Goal: Task Accomplishment & Management: Use online tool/utility

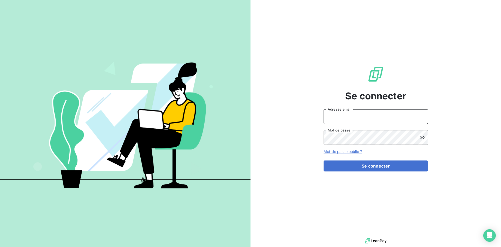
click at [362, 118] on input "Adresse email" at bounding box center [376, 116] width 104 height 15
type input "[EMAIL_ADDRESS][DOMAIN_NAME]"
click at [324, 160] on button "Se connecter" at bounding box center [376, 165] width 104 height 11
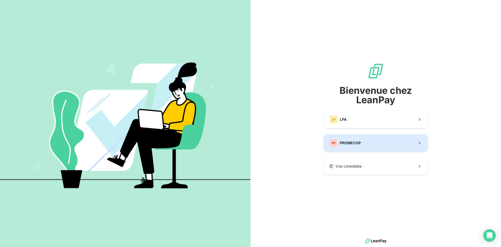
click at [395, 147] on button "PR PROMECOP" at bounding box center [376, 142] width 104 height 17
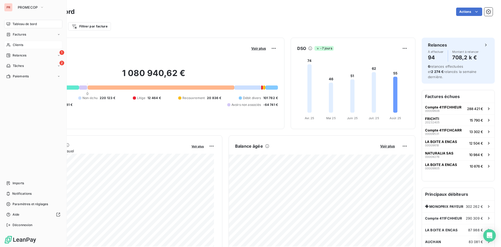
click at [31, 46] on div "Clients" at bounding box center [33, 45] width 58 height 8
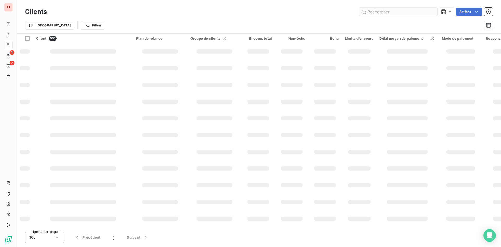
click at [393, 10] on input "text" at bounding box center [398, 12] width 78 height 8
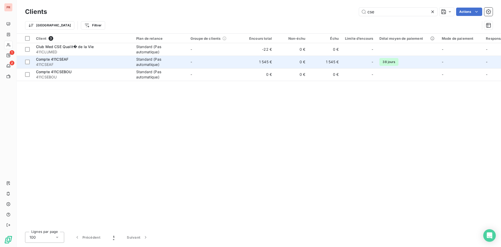
type input "cse"
click at [83, 63] on span "411CSEAF" at bounding box center [83, 64] width 94 height 5
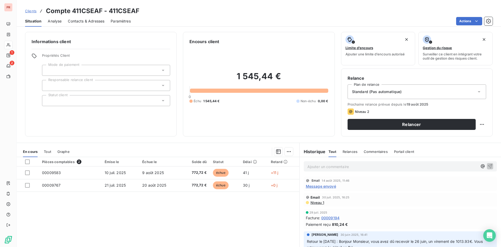
click at [314, 187] on span "Message envoyé" at bounding box center [321, 185] width 30 height 5
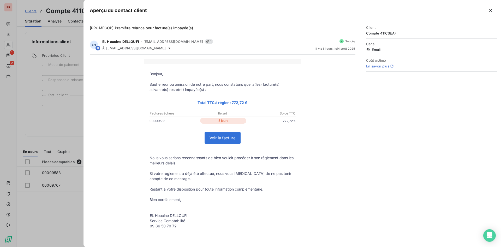
click at [67, 93] on div at bounding box center [250, 123] width 501 height 247
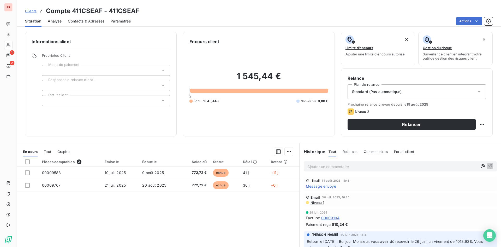
click at [331, 168] on p "Ajouter un commentaire ﻿" at bounding box center [392, 166] width 170 height 7
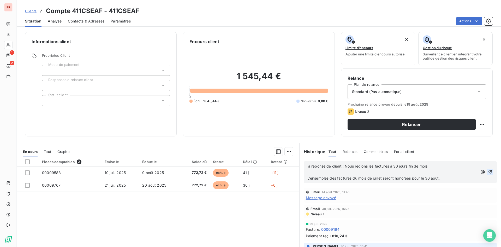
click at [488, 173] on icon "button" at bounding box center [490, 171] width 5 height 5
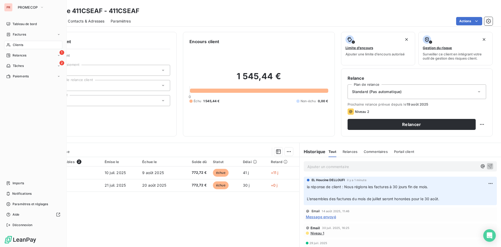
click at [25, 44] on div "Clients" at bounding box center [33, 45] width 58 height 8
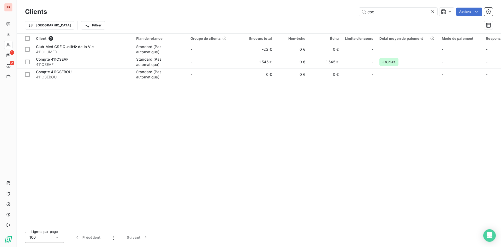
click at [433, 10] on icon at bounding box center [432, 11] width 5 height 5
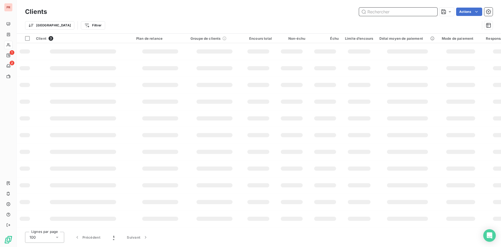
click at [383, 13] on input "text" at bounding box center [398, 12] width 78 height 8
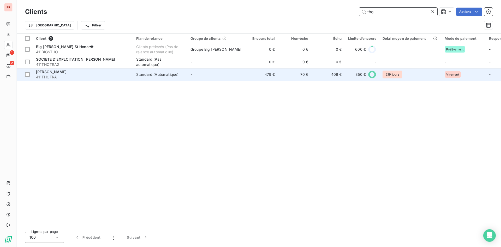
type input "tho"
click at [86, 73] on div "[PERSON_NAME]" at bounding box center [83, 71] width 94 height 5
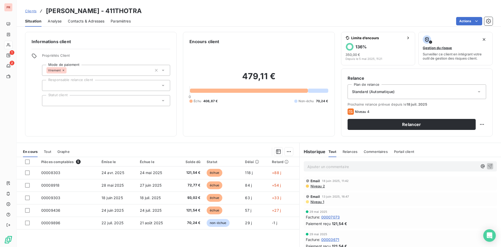
click at [93, 22] on span "Contacts & Adresses" at bounding box center [86, 21] width 37 height 5
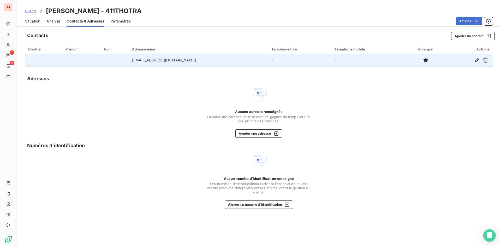
click at [191, 58] on td "[EMAIL_ADDRESS][DOMAIN_NAME]" at bounding box center [198, 60] width 139 height 13
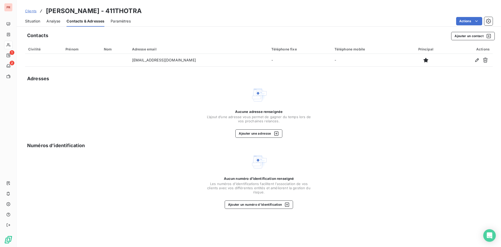
click at [29, 20] on span "Situation" at bounding box center [32, 21] width 15 height 5
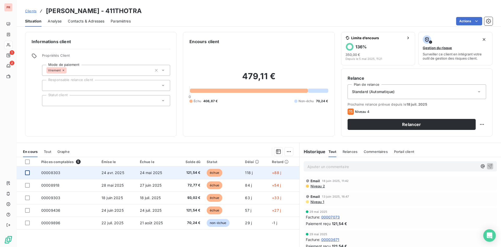
click at [28, 173] on div at bounding box center [27, 172] width 5 height 5
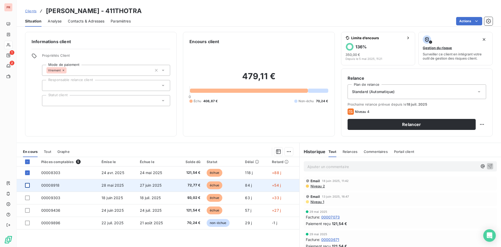
click at [29, 187] on div at bounding box center [27, 185] width 5 height 5
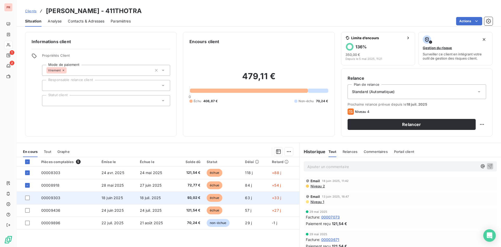
click at [27, 195] on td at bounding box center [27, 197] width 21 height 13
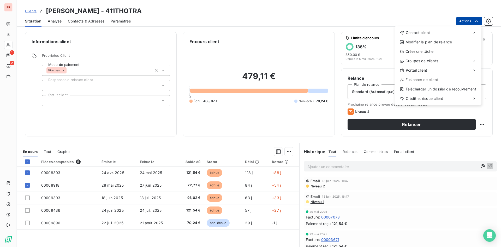
click at [470, 23] on html "PR 1 2 Clients [PERSON_NAME] - 411THOTRA Situation Analyse Contacts & Adresses …" at bounding box center [250, 123] width 501 height 247
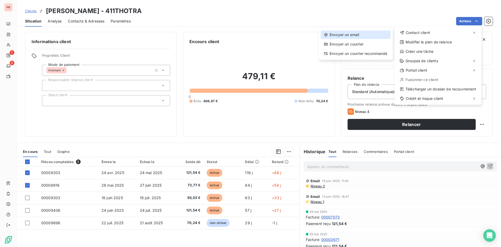
click at [347, 36] on div "Envoyer un email" at bounding box center [356, 35] width 70 height 8
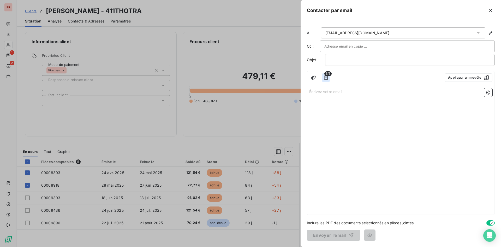
click at [328, 78] on icon "button" at bounding box center [326, 77] width 4 height 4
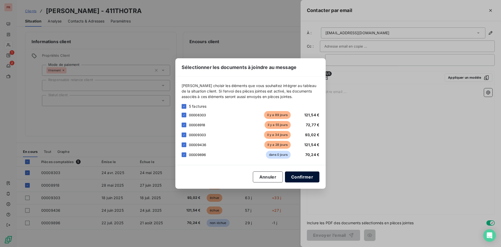
click at [300, 177] on button "Confirmer" at bounding box center [302, 176] width 34 height 11
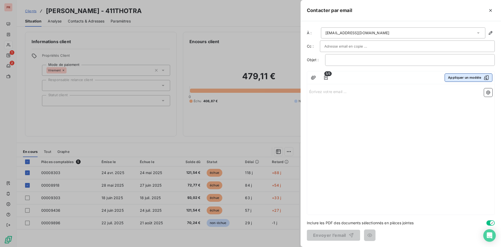
click at [479, 76] on button "Appliquer un modèle" at bounding box center [469, 77] width 48 height 8
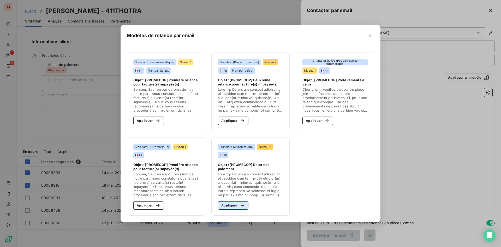
click at [236, 204] on button "Appliquer" at bounding box center [233, 205] width 31 height 8
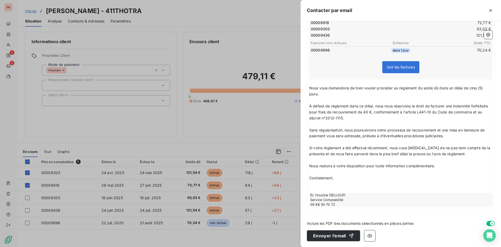
scroll to position [118, 0]
click at [458, 151] on p "Si votre règlement a été effectué récemment, nous vous [MEDICAL_DATA] de ne pas…" at bounding box center [400, 150] width 183 height 12
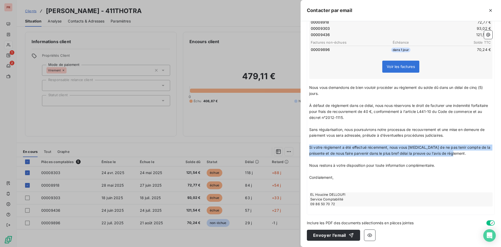
drag, startPoint x: 456, startPoint y: 153, endPoint x: 305, endPoint y: 145, distance: 150.6
click at [305, 145] on div "À : [EMAIL_ADDRESS][DOMAIN_NAME] Cc : Objet : [PROMECOP] Retard de paiement 5/5…" at bounding box center [401, 134] width 200 height 226
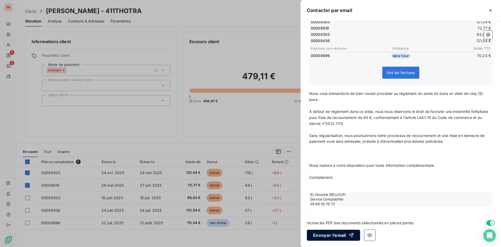
click at [328, 237] on button "Envoyer l’email" at bounding box center [333, 234] width 53 height 11
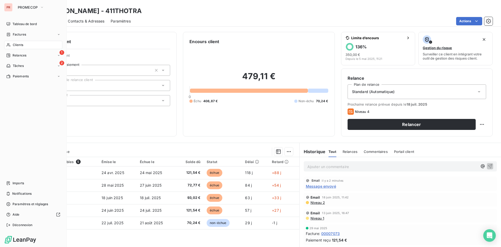
click at [10, 46] on icon at bounding box center [9, 44] width 4 height 3
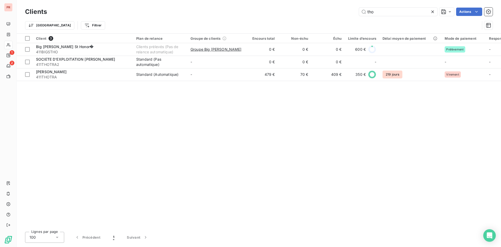
click at [433, 9] on icon at bounding box center [432, 11] width 5 height 5
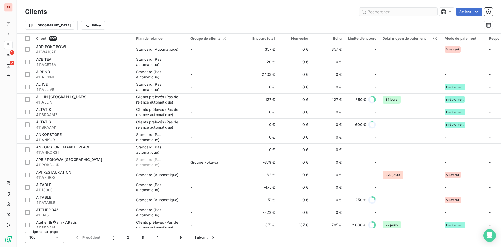
drag, startPoint x: 378, startPoint y: 7, endPoint x: 377, endPoint y: 14, distance: 8.0
click at [377, 13] on div "Clients Actions" at bounding box center [259, 11] width 468 height 11
click at [377, 14] on input "text" at bounding box center [398, 12] width 78 height 8
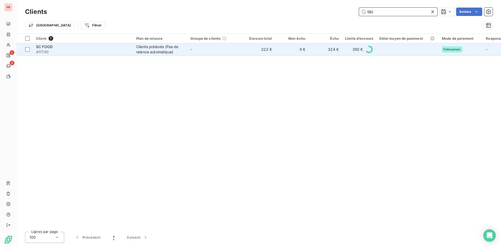
type input "tiki"
click at [89, 52] on span "411TIKI" at bounding box center [83, 51] width 94 height 5
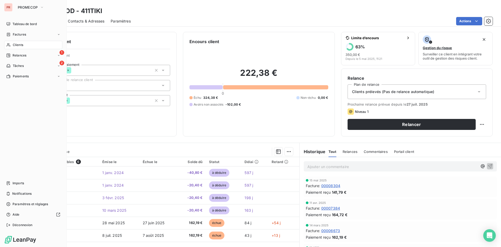
click at [15, 46] on span "Clients" at bounding box center [18, 45] width 10 height 5
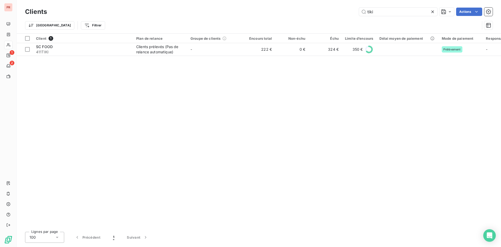
drag, startPoint x: 375, startPoint y: 11, endPoint x: 353, endPoint y: 13, distance: 21.7
click at [353, 13] on div "tiki Actions" at bounding box center [273, 12] width 440 height 8
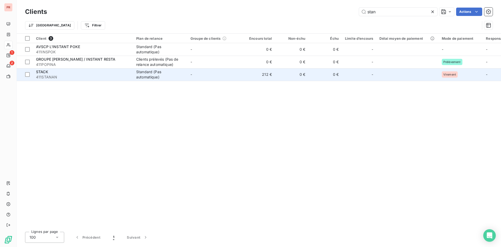
type input "stan"
click at [77, 75] on span "411STANAN" at bounding box center [83, 76] width 94 height 5
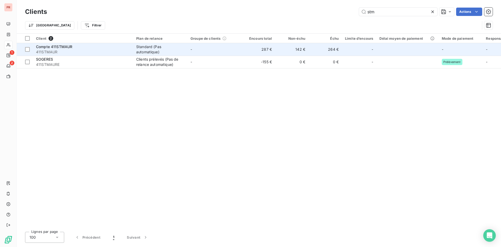
type input "stm"
click at [92, 51] on span "411STMAUR" at bounding box center [83, 51] width 94 height 5
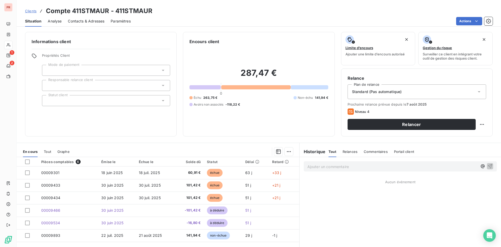
click at [87, 20] on span "Contacts & Adresses" at bounding box center [86, 21] width 37 height 5
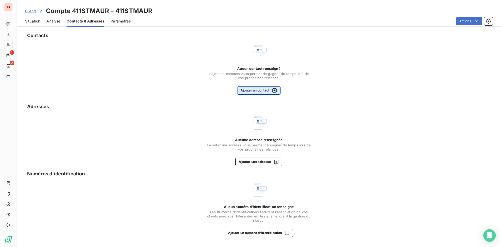
click at [255, 91] on button "Ajouter un contact" at bounding box center [259, 90] width 44 height 8
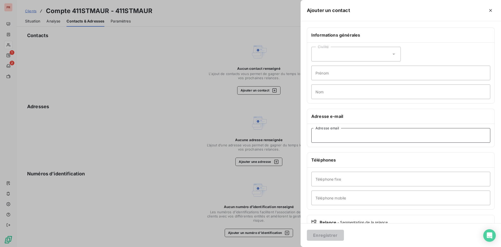
click at [325, 138] on input "Adresse email" at bounding box center [400, 135] width 179 height 15
paste input "[EMAIL_ADDRESS][DOMAIN_NAME]"
type input "[EMAIL_ADDRESS][DOMAIN_NAME]"
click at [318, 234] on button "Enregistrer" at bounding box center [325, 234] width 37 height 11
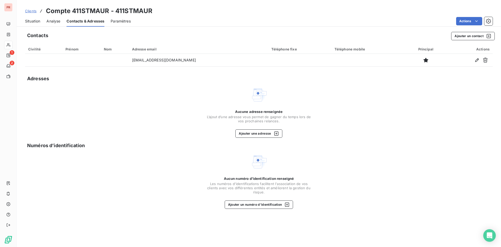
click at [38, 22] on span "Situation" at bounding box center [32, 21] width 15 height 5
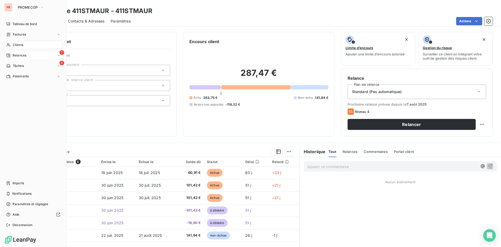
click at [21, 54] on span "Relances" at bounding box center [20, 55] width 14 height 5
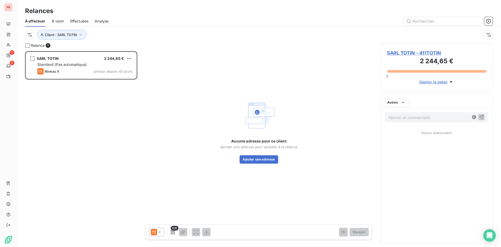
scroll to position [192, 108]
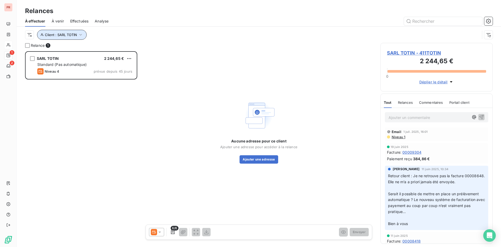
click at [65, 35] on span "Client : SARL TOTIN" at bounding box center [61, 35] width 32 height 4
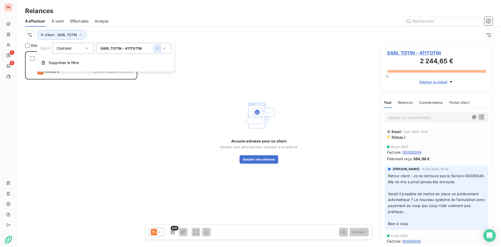
click at [158, 47] on icon "button" at bounding box center [157, 48] width 5 height 5
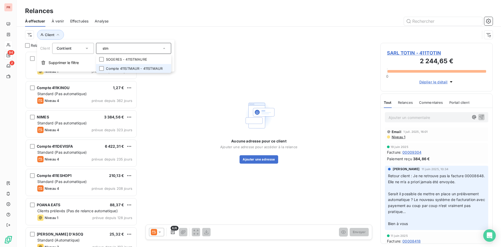
type input "stm"
click at [129, 68] on li "Compte 411STMAUR - 411STMAUR" at bounding box center [133, 68] width 75 height 9
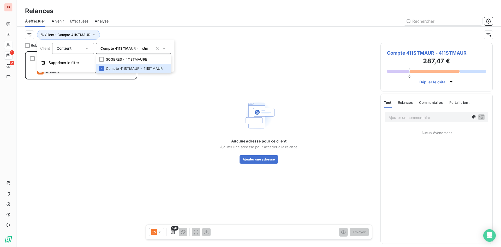
scroll to position [192, 108]
click at [159, 230] on icon at bounding box center [159, 231] width 5 height 5
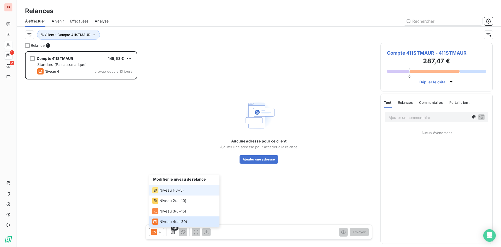
click at [177, 192] on span "J+5 )" at bounding box center [180, 189] width 8 height 5
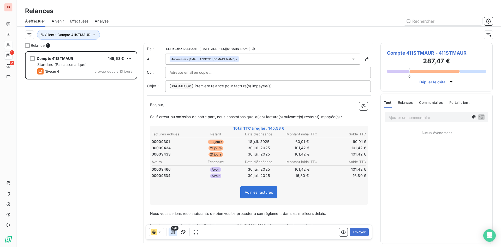
click at [173, 231] on icon "button" at bounding box center [173, 232] width 4 height 4
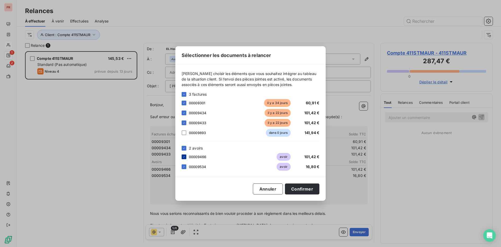
click at [182, 156] on div at bounding box center [184, 156] width 5 height 5
click at [183, 133] on div at bounding box center [184, 132] width 5 height 5
click at [182, 115] on div at bounding box center [184, 112] width 5 height 5
click at [301, 185] on button "Confirmer" at bounding box center [302, 188] width 34 height 11
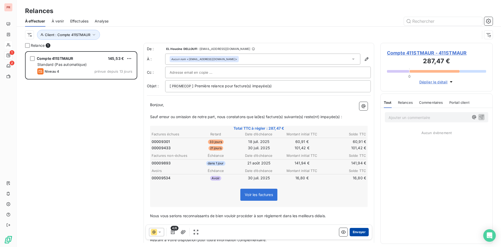
click at [358, 233] on button "Envoyer" at bounding box center [359, 232] width 19 height 8
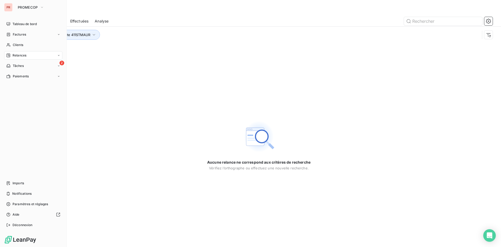
drag, startPoint x: 21, startPoint y: 45, endPoint x: 62, endPoint y: 42, distance: 41.7
click at [21, 45] on span "Clients" at bounding box center [18, 45] width 10 height 5
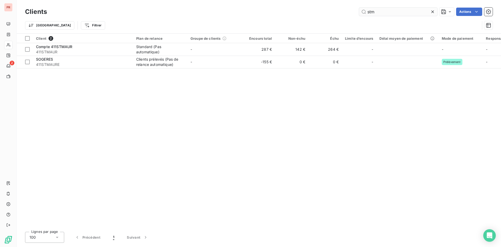
drag, startPoint x: 390, startPoint y: 11, endPoint x: 363, endPoint y: 12, distance: 27.4
click at [363, 12] on input "stm" at bounding box center [398, 12] width 78 height 8
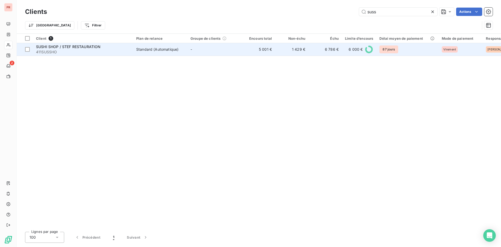
type input "suss"
click at [103, 55] on td "SUSHI SHOP / STEF RESTAURATION 411SUSSHO" at bounding box center [83, 49] width 100 height 13
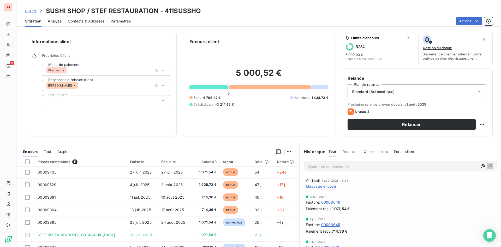
scroll to position [47, 0]
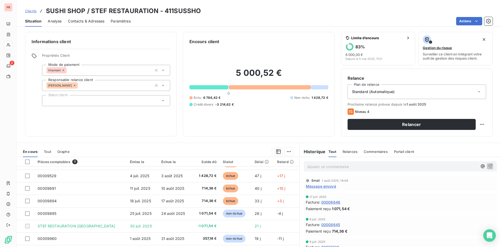
click at [321, 186] on span "Message envoyé" at bounding box center [321, 185] width 30 height 5
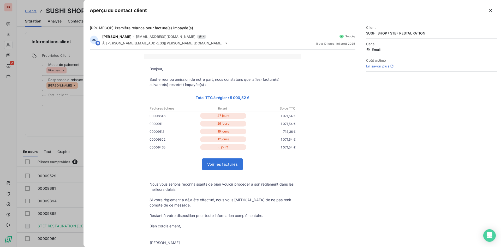
scroll to position [0, 0]
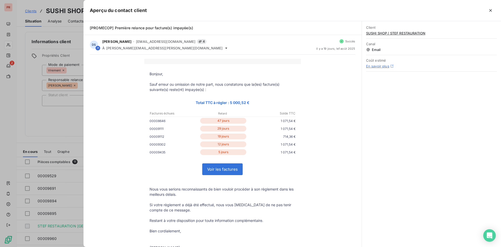
click at [72, 121] on div at bounding box center [250, 123] width 501 height 247
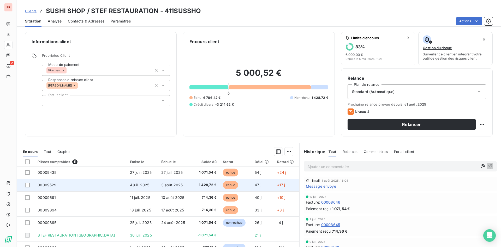
scroll to position [47, 0]
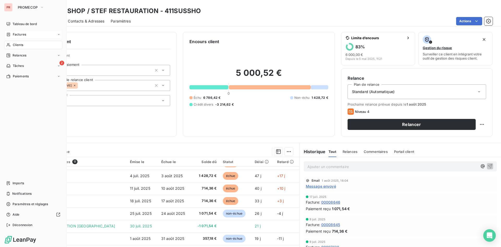
click at [17, 34] on span "Factures" at bounding box center [19, 34] width 13 height 5
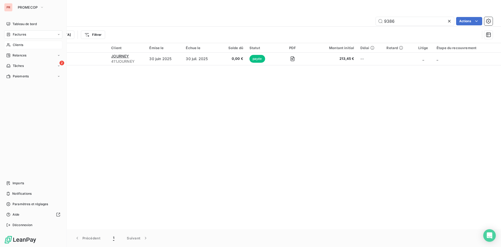
click at [9, 47] on div "Clients" at bounding box center [33, 45] width 58 height 8
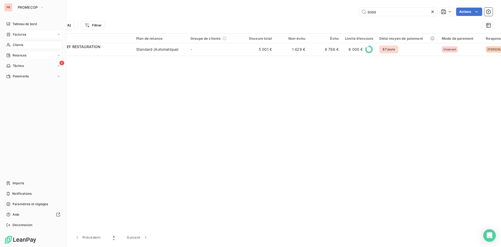
click at [24, 55] on span "Relances" at bounding box center [20, 55] width 14 height 5
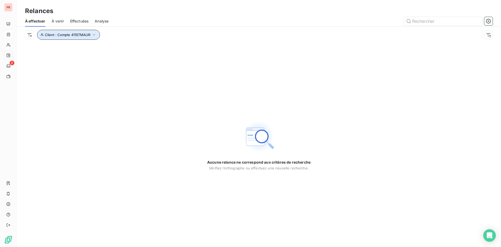
click at [85, 33] on span "Client : Compte 411STMAUR" at bounding box center [67, 35] width 45 height 4
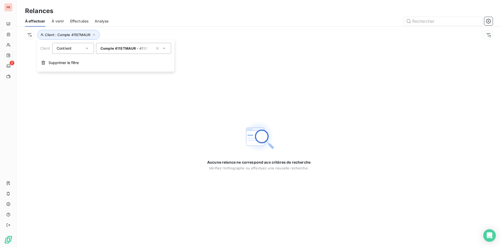
click at [105, 46] on span "Compte 411STMAUR - 411STMAUR" at bounding box center [130, 48] width 60 height 4
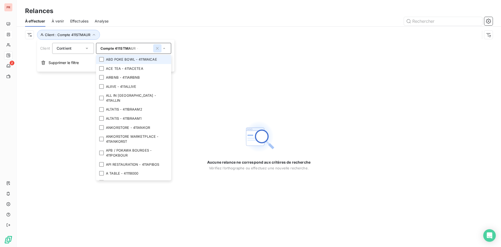
click at [156, 47] on icon "button" at bounding box center [157, 48] width 5 height 5
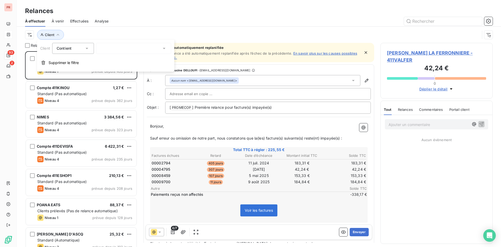
scroll to position [192, 108]
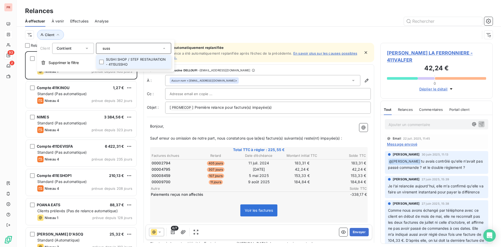
type input "suss"
click at [146, 60] on li "SUSHI SHOP / STEF RESTAURATION - 411SUSSHO" at bounding box center [133, 62] width 75 height 14
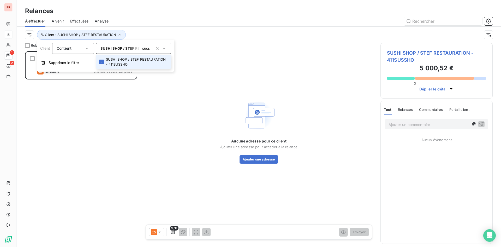
scroll to position [192, 108]
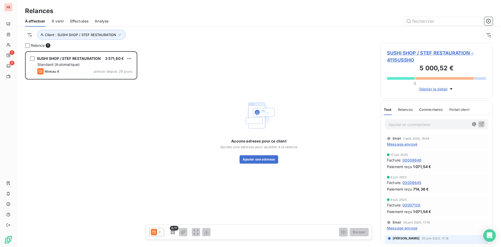
drag, startPoint x: 147, startPoint y: 143, endPoint x: 196, endPoint y: 191, distance: 69.0
click at [149, 146] on div "Aucune adresse pour ce client Ajouter une adresse pour accéder à la relance Ajo…" at bounding box center [259, 131] width 231 height 176
click at [159, 231] on icon at bounding box center [159, 231] width 3 height 1
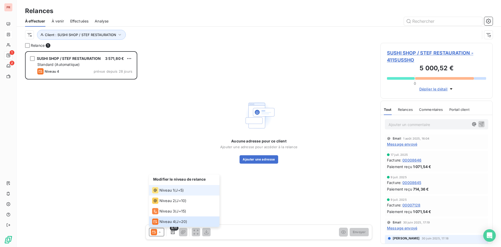
click at [169, 190] on span "Niveau 1" at bounding box center [166, 189] width 15 height 5
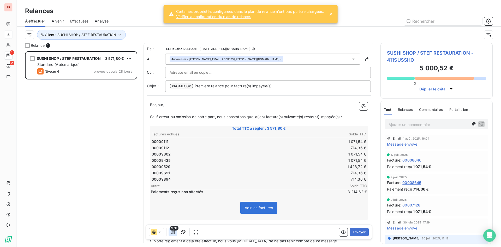
click at [172, 234] on icon "button" at bounding box center [172, 231] width 5 height 5
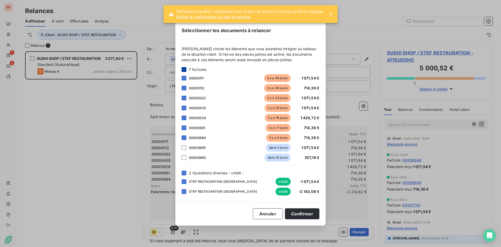
click at [185, 71] on div at bounding box center [184, 69] width 5 height 5
click at [184, 175] on div at bounding box center [184, 172] width 5 height 5
click at [184, 88] on div at bounding box center [184, 88] width 5 height 5
click at [184, 118] on div at bounding box center [184, 117] width 5 height 5
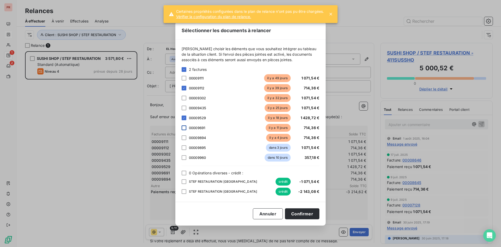
click at [184, 128] on div at bounding box center [184, 127] width 5 height 5
click at [184, 137] on div at bounding box center [184, 137] width 5 height 5
click at [184, 147] on div at bounding box center [184, 147] width 5 height 5
click at [184, 156] on div at bounding box center [184, 157] width 5 height 5
click at [300, 214] on button "Confirmer" at bounding box center [302, 213] width 34 height 11
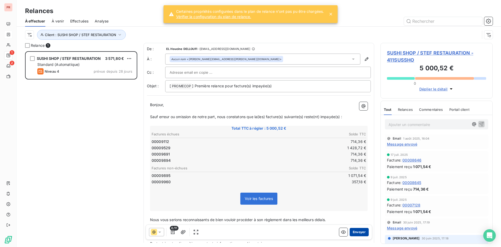
click at [354, 232] on button "Envoyer" at bounding box center [359, 232] width 19 height 8
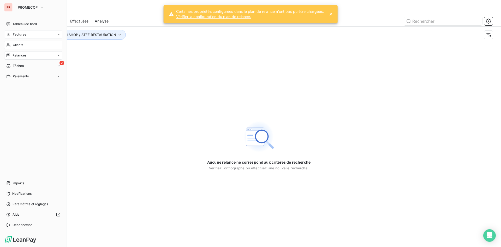
click at [22, 44] on span "Clients" at bounding box center [18, 45] width 10 height 5
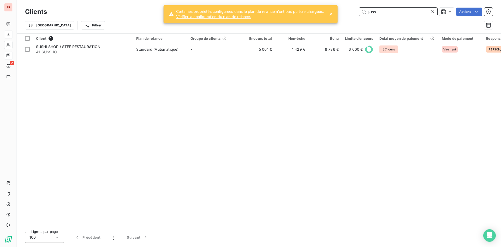
click at [409, 10] on input "suss" at bounding box center [398, 12] width 78 height 8
drag, startPoint x: 409, startPoint y: 10, endPoint x: 366, endPoint y: 16, distance: 43.5
click at [366, 16] on div "Clients suss Actions" at bounding box center [259, 11] width 468 height 11
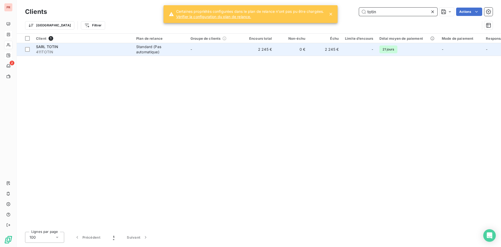
type input "totin"
click at [198, 52] on td "-" at bounding box center [214, 49] width 54 height 13
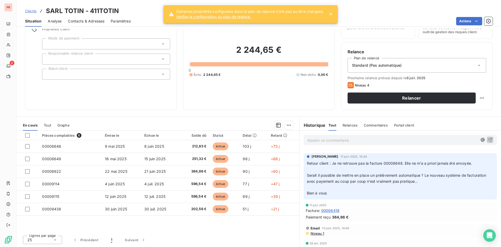
scroll to position [26, 0]
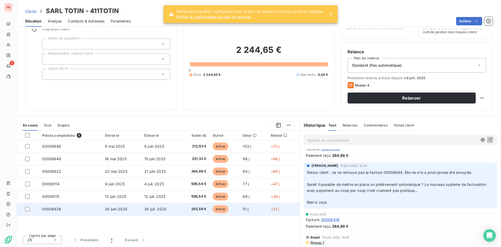
click at [113, 205] on td "30 juin 2025" at bounding box center [121, 209] width 39 height 13
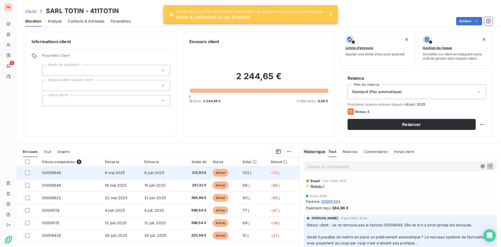
click at [180, 177] on td "212,83 €" at bounding box center [194, 172] width 29 height 13
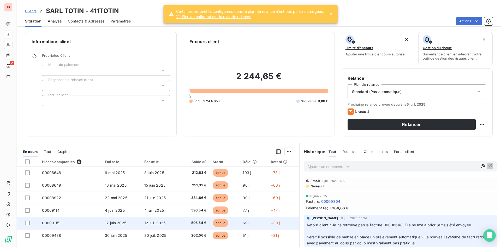
click at [141, 217] on td "12 juil. 2025" at bounding box center [160, 222] width 39 height 13
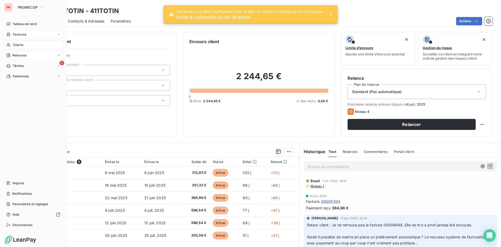
click at [19, 57] on span "Relances" at bounding box center [20, 55] width 14 height 5
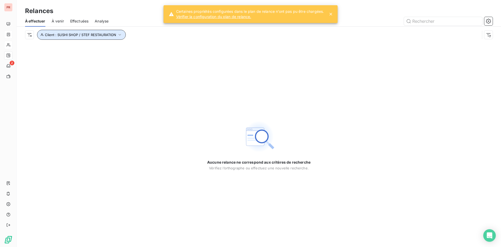
click at [111, 35] on span "Client : SUSHI SHOP / STEF RESTAURATION" at bounding box center [80, 35] width 71 height 4
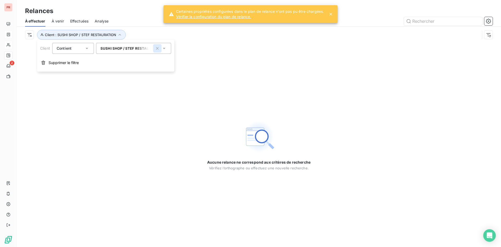
click at [157, 49] on icon "button" at bounding box center [157, 48] width 3 height 3
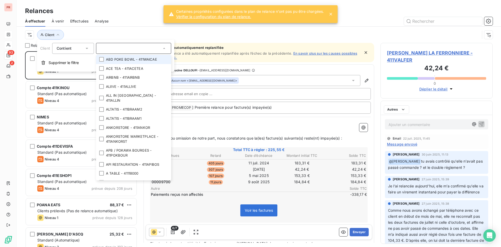
click at [134, 49] on input "text" at bounding box center [130, 48] width 61 height 5
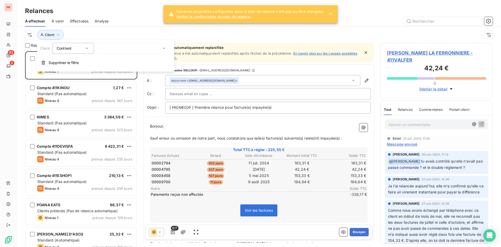
scroll to position [192, 108]
type input "toti"
click at [136, 59] on li "SARL TOTIN - 411TOTIN" at bounding box center [133, 59] width 75 height 9
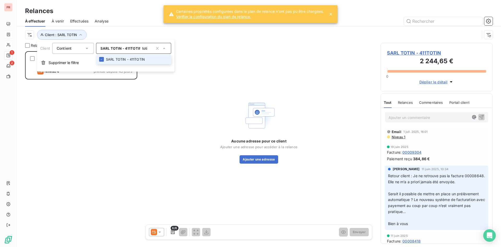
scroll to position [192, 108]
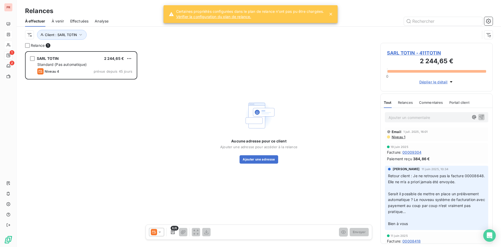
click at [160, 232] on icon at bounding box center [159, 231] width 3 height 1
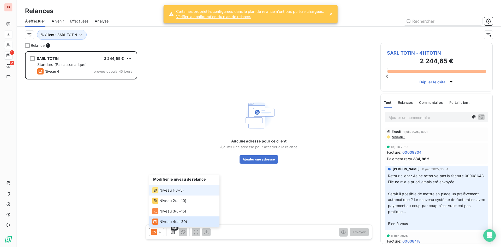
click at [168, 192] on span "Niveau 1" at bounding box center [166, 189] width 15 height 5
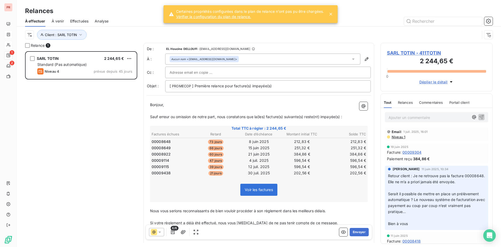
click at [451, 83] on icon "button" at bounding box center [451, 81] width 5 height 5
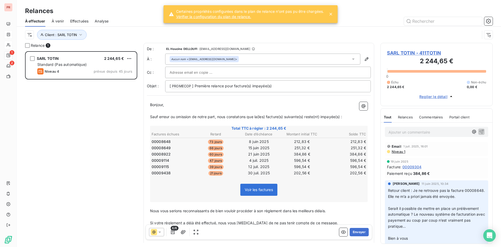
click at [450, 99] on button "Replier le détail" at bounding box center [437, 96] width 38 height 6
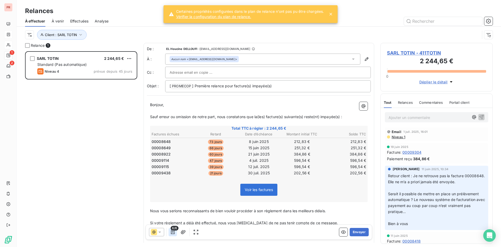
click at [171, 232] on icon "button" at bounding box center [172, 231] width 5 height 5
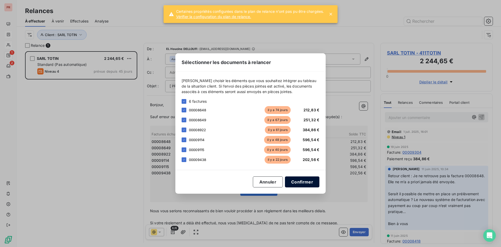
click at [303, 182] on button "Confirmer" at bounding box center [302, 181] width 34 height 11
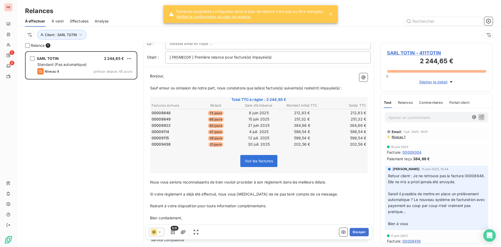
scroll to position [0, 0]
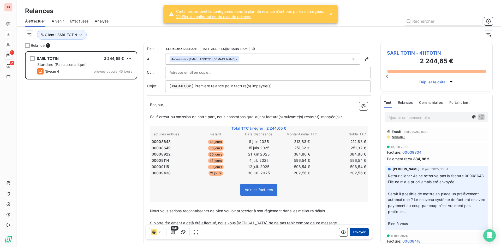
click at [353, 231] on button "Envoyer" at bounding box center [359, 232] width 19 height 8
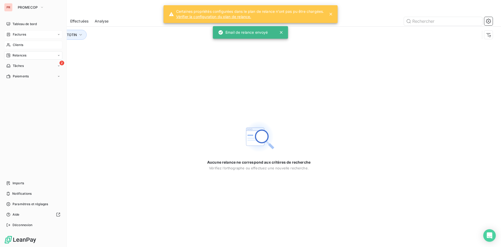
click at [22, 47] on span "Clients" at bounding box center [18, 45] width 10 height 5
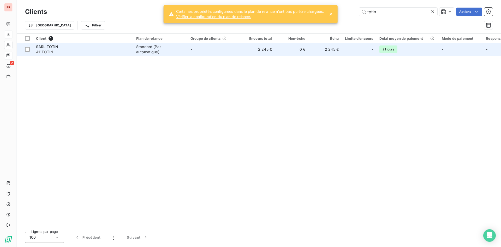
click at [84, 52] on span "411TOTIN" at bounding box center [83, 51] width 94 height 5
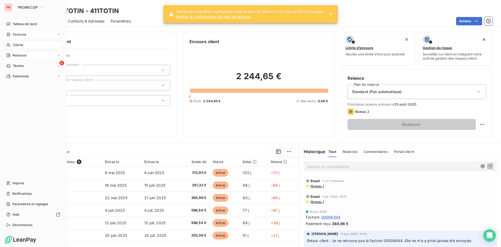
click at [17, 44] on span "Clients" at bounding box center [18, 45] width 10 height 5
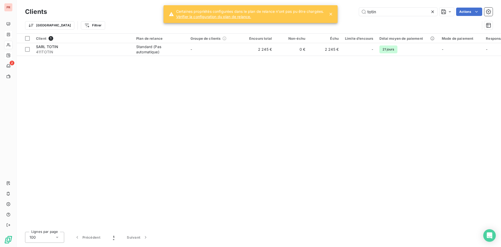
click at [433, 13] on icon at bounding box center [432, 11] width 3 height 3
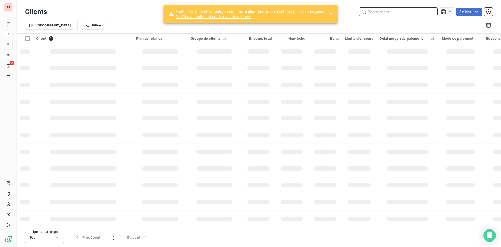
click at [407, 9] on input "text" at bounding box center [398, 12] width 78 height 8
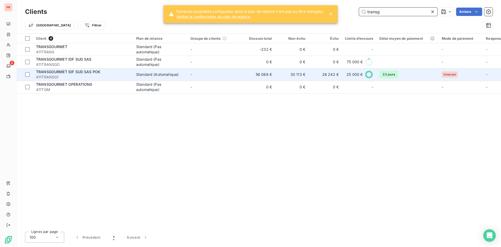
type input "transg"
click at [96, 77] on span "411TRANSG1" at bounding box center [83, 76] width 94 height 5
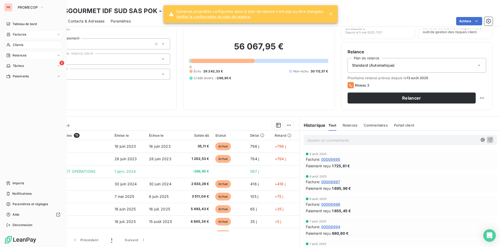
click at [19, 53] on span "Relances" at bounding box center [20, 55] width 14 height 5
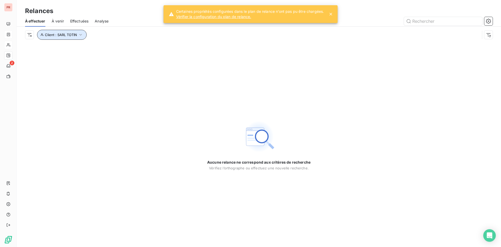
click at [76, 33] on span "Client : SARL TOTIN" at bounding box center [61, 35] width 32 height 4
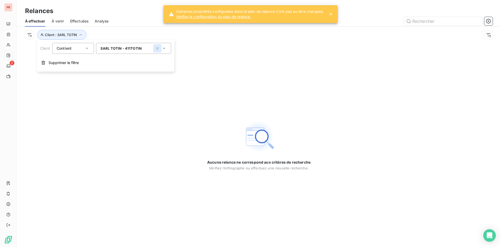
click at [157, 48] on icon "button" at bounding box center [157, 48] width 3 height 3
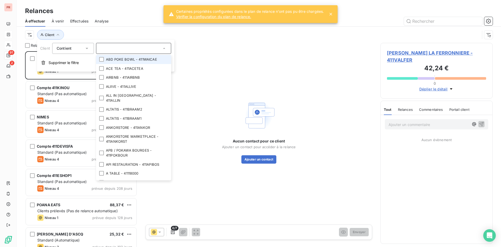
scroll to position [192, 108]
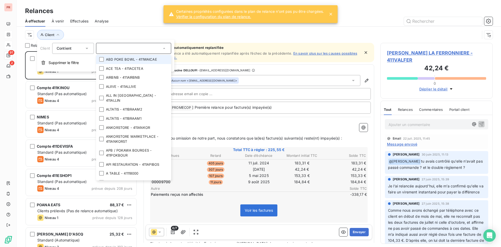
type input "y"
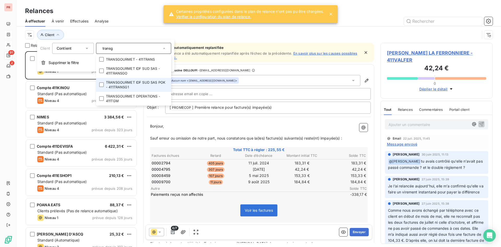
type input "transg"
click at [126, 85] on li "TRANSGOURMET IDF SUD SAS POK - 411TRANSG1" at bounding box center [133, 85] width 75 height 14
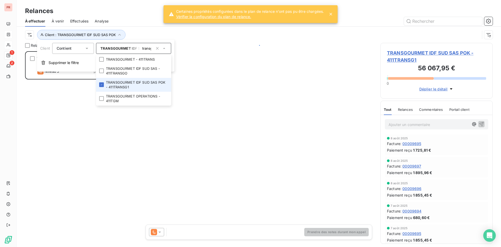
scroll to position [192, 108]
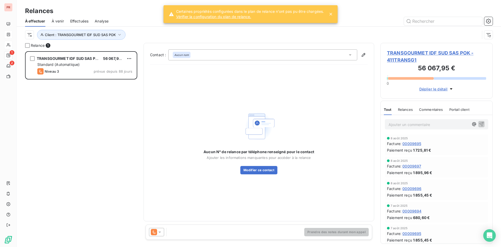
click at [156, 227] on div "Prendre des notes durant mon appel" at bounding box center [259, 231] width 227 height 15
click at [156, 230] on icon at bounding box center [154, 232] width 6 height 6
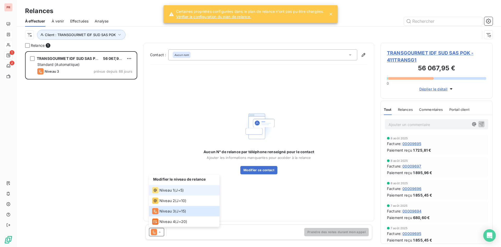
click at [165, 185] on li "Niveau 1 ( J+5 )" at bounding box center [184, 190] width 70 height 10
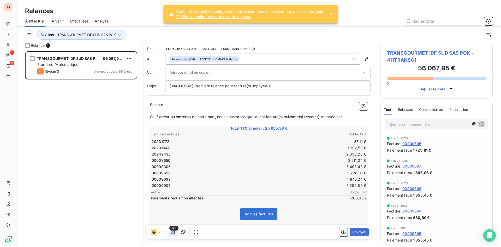
click at [172, 232] on icon "button" at bounding box center [172, 231] width 5 height 5
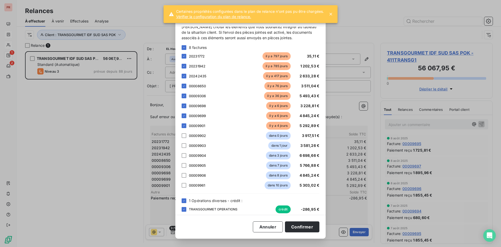
scroll to position [14, 0]
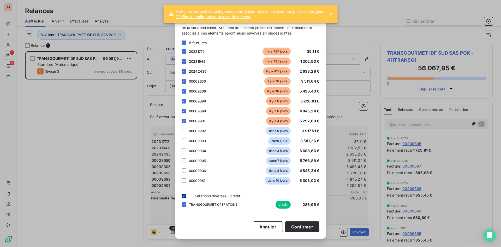
click at [183, 196] on icon at bounding box center [184, 195] width 2 height 1
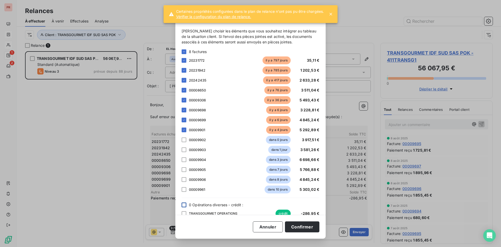
scroll to position [0, 0]
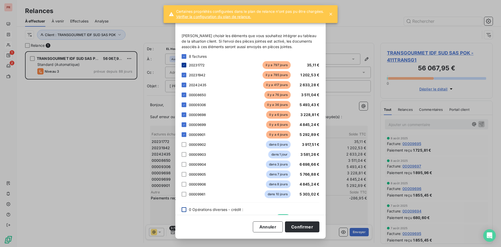
click at [184, 64] on icon at bounding box center [183, 64] width 3 height 3
click at [182, 73] on div at bounding box center [184, 75] width 5 height 5
click at [304, 221] on button "Confirmer" at bounding box center [302, 226] width 34 height 11
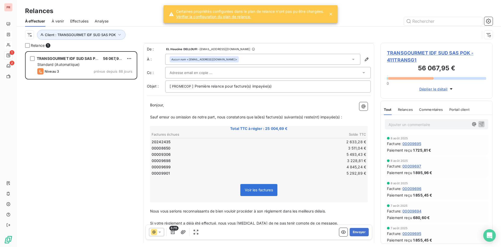
scroll to position [73, 0]
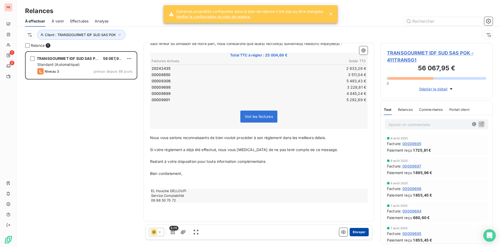
click at [359, 229] on button "Envoyer" at bounding box center [359, 232] width 19 height 8
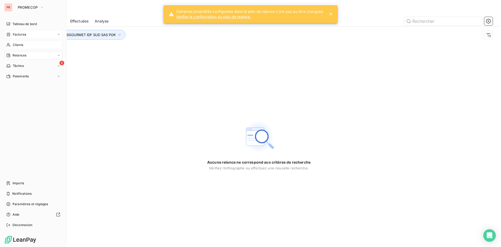
click at [22, 46] on span "Clients" at bounding box center [18, 45] width 10 height 5
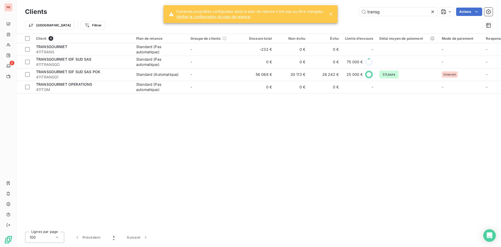
click at [432, 14] on icon at bounding box center [432, 11] width 5 height 5
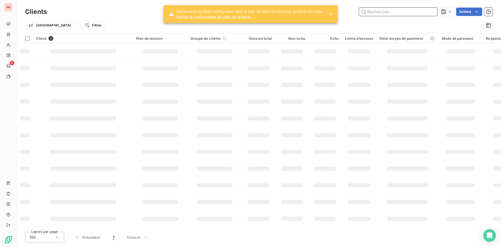
click at [407, 14] on input "text" at bounding box center [398, 12] width 78 height 8
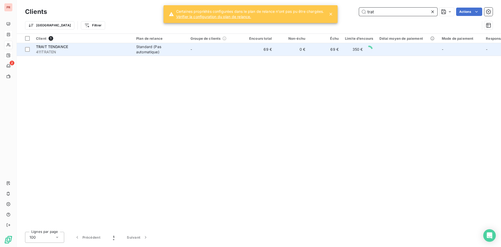
type input "trat"
click at [114, 47] on div "TRAIT TENDANCE" at bounding box center [83, 46] width 94 height 5
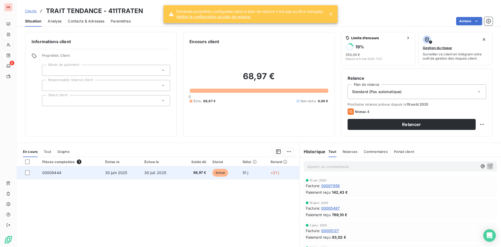
click at [82, 176] on td "00009444" at bounding box center [70, 172] width 63 height 13
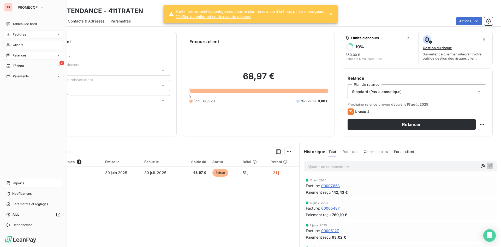
click at [14, 185] on span "Imports" at bounding box center [18, 183] width 11 height 5
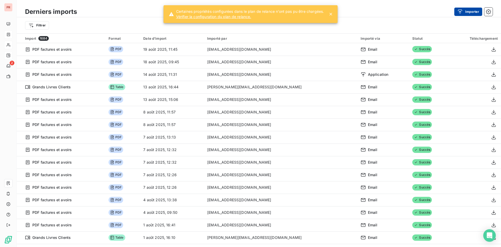
click at [465, 14] on button "Importer" at bounding box center [468, 12] width 28 height 8
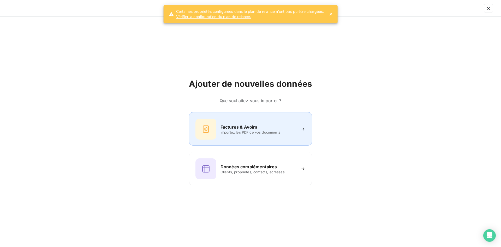
click at [242, 125] on h6 "Factures & Avoirs" at bounding box center [239, 127] width 37 height 6
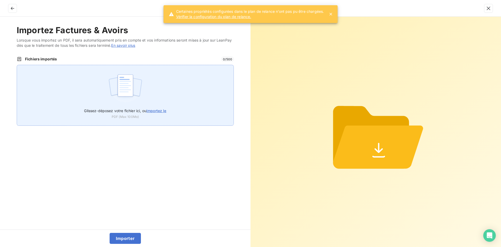
click at [129, 98] on img at bounding box center [125, 87] width 35 height 33
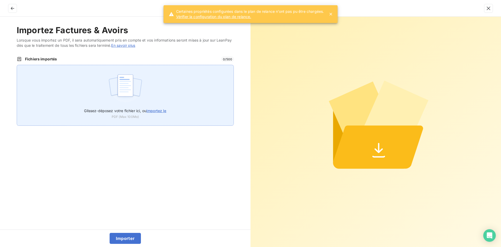
type input "C:\fakepath\4384_001-2.pdf"
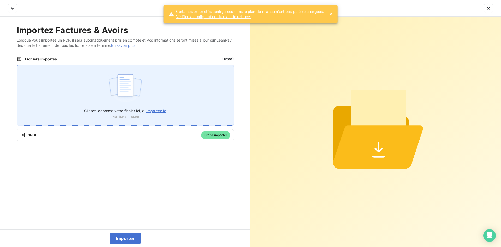
click at [155, 110] on span "importez le" at bounding box center [156, 110] width 20 height 4
click at [17, 65] on input "Glissez-déposez votre fichier ici, ou importez le" at bounding box center [17, 65] width 0 height 0
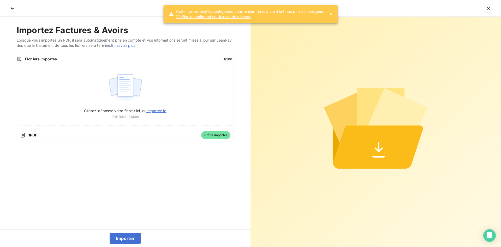
click at [211, 136] on span "Prêt à importer" at bounding box center [215, 135] width 29 height 8
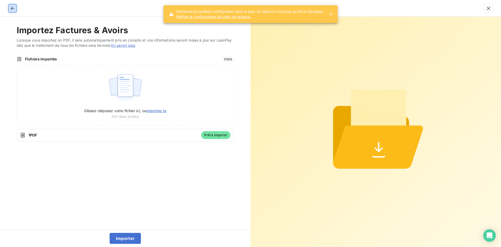
click at [11, 8] on icon "button" at bounding box center [12, 8] width 5 height 5
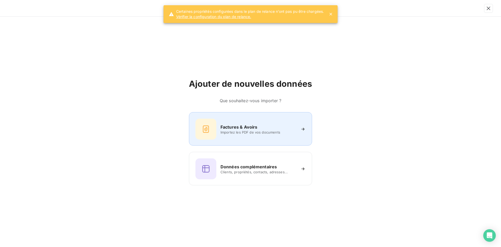
click at [234, 125] on h6 "Factures & Avoirs" at bounding box center [239, 127] width 37 height 6
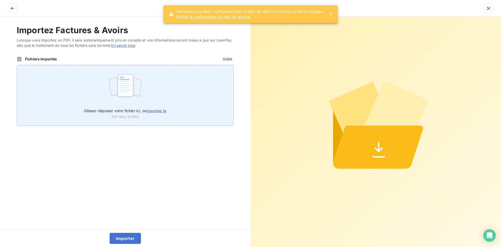
click at [163, 110] on span "importez le" at bounding box center [156, 110] width 20 height 4
click at [17, 65] on input "Glissez-déposez votre fichier ici, ou importez le" at bounding box center [17, 65] width 0 height 0
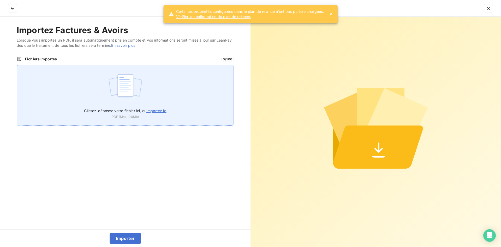
type input "C:\fakepath\9444.pdf"
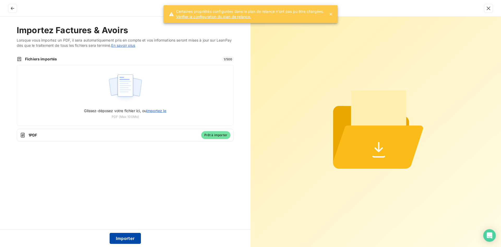
click at [132, 237] on button "Importer" at bounding box center [126, 238] width 32 height 11
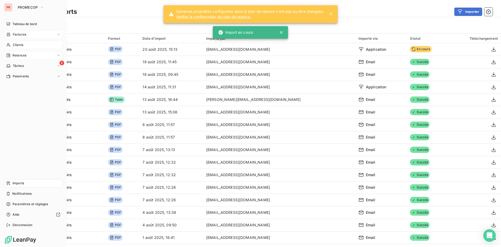
click at [12, 44] on div "Clients" at bounding box center [33, 45] width 58 height 8
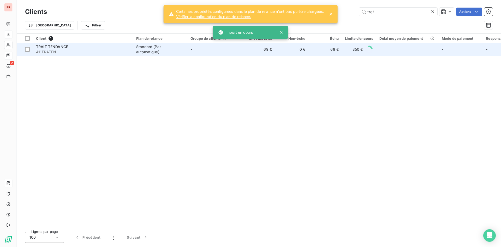
click at [225, 52] on td "-" at bounding box center [214, 49] width 54 height 13
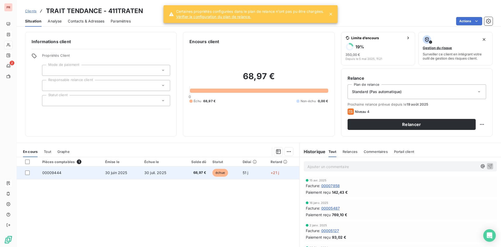
click at [236, 177] on td "échue" at bounding box center [224, 172] width 30 height 13
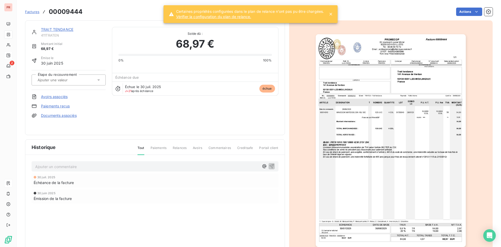
click at [202, 187] on div "30 juil. 2025 Échéance de la facture" at bounding box center [155, 180] width 247 height 14
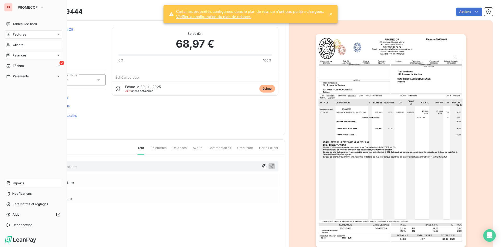
click at [16, 48] on div "Clients" at bounding box center [33, 45] width 58 height 8
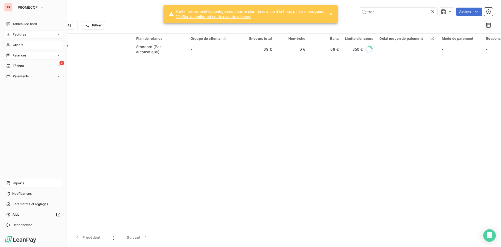
click at [14, 55] on span "Relances" at bounding box center [20, 55] width 14 height 5
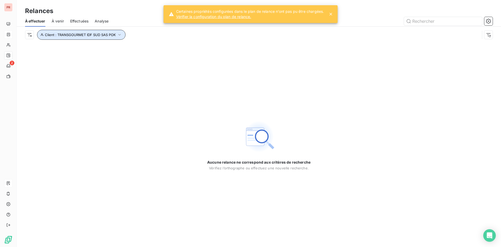
click at [97, 32] on button "Client : TRANSGOURMET IDF SUD SAS POK" at bounding box center [81, 35] width 88 height 10
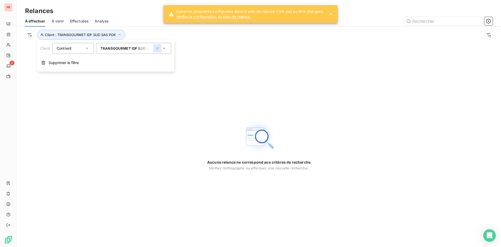
click at [158, 49] on icon "button" at bounding box center [157, 48] width 3 height 3
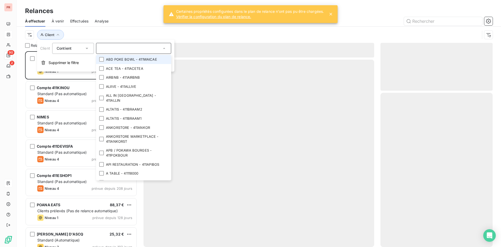
scroll to position [192, 108]
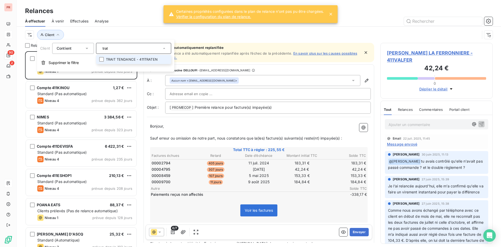
type input "trat"
click at [125, 60] on li "TRAIT TENDANCE - 411TRATEN" at bounding box center [133, 59] width 75 height 9
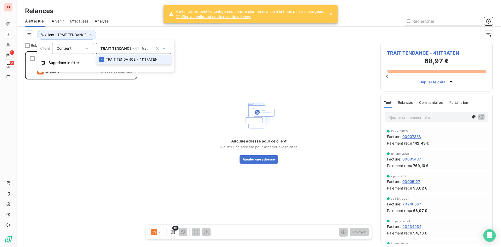
scroll to position [192, 108]
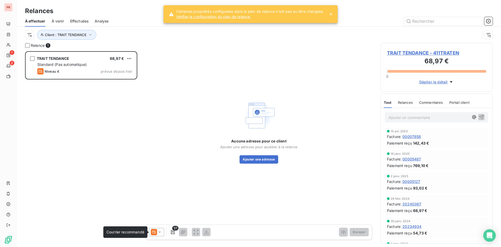
click at [153, 230] on icon at bounding box center [154, 232] width 6 height 6
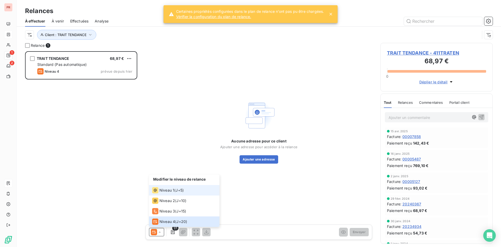
click at [174, 192] on span "Niveau 1" at bounding box center [166, 189] width 15 height 5
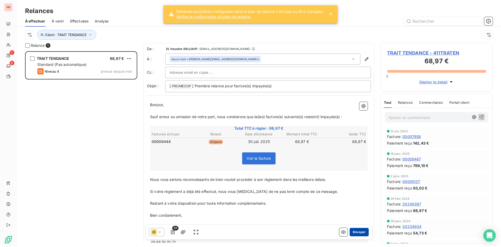
click at [360, 232] on button "Envoyer" at bounding box center [359, 232] width 19 height 8
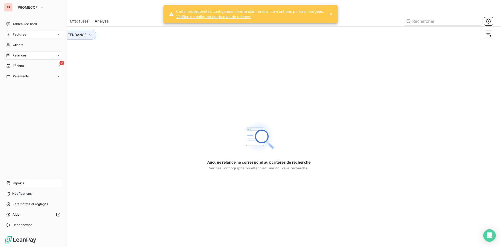
click at [21, 56] on span "Relances" at bounding box center [20, 55] width 14 height 5
click at [21, 47] on div "Clients" at bounding box center [33, 45] width 58 height 8
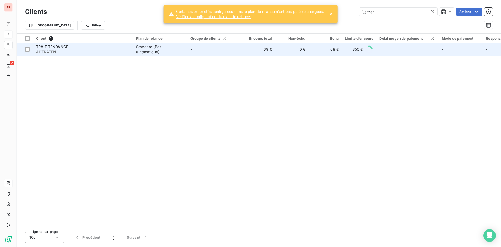
click at [227, 54] on td "-" at bounding box center [214, 49] width 54 height 13
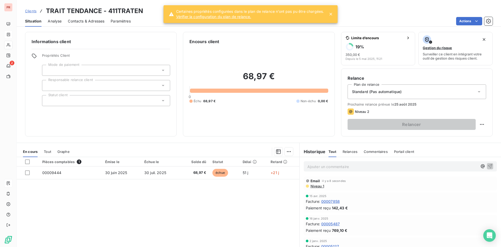
click at [333, 15] on icon at bounding box center [330, 13] width 5 height 5
